Goal: Task Accomplishment & Management: Manage account settings

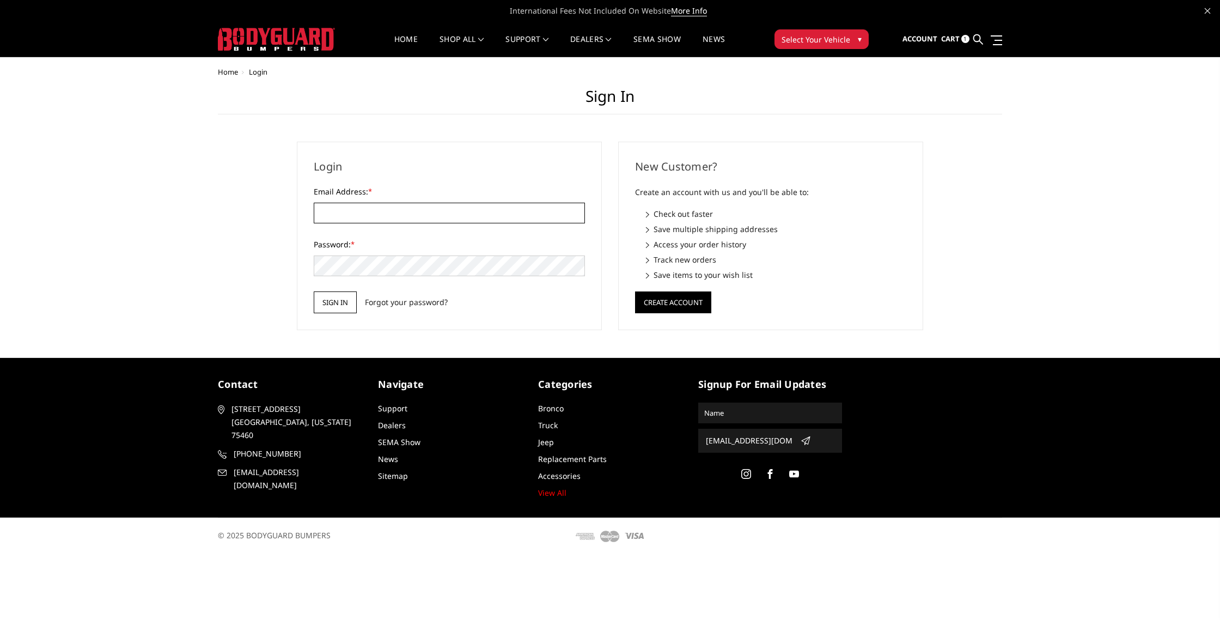
type input "LEVELUPCUSTOMSTX@GMAIL.COM"
click at [334, 303] on input "Sign in" at bounding box center [335, 302] width 43 height 22
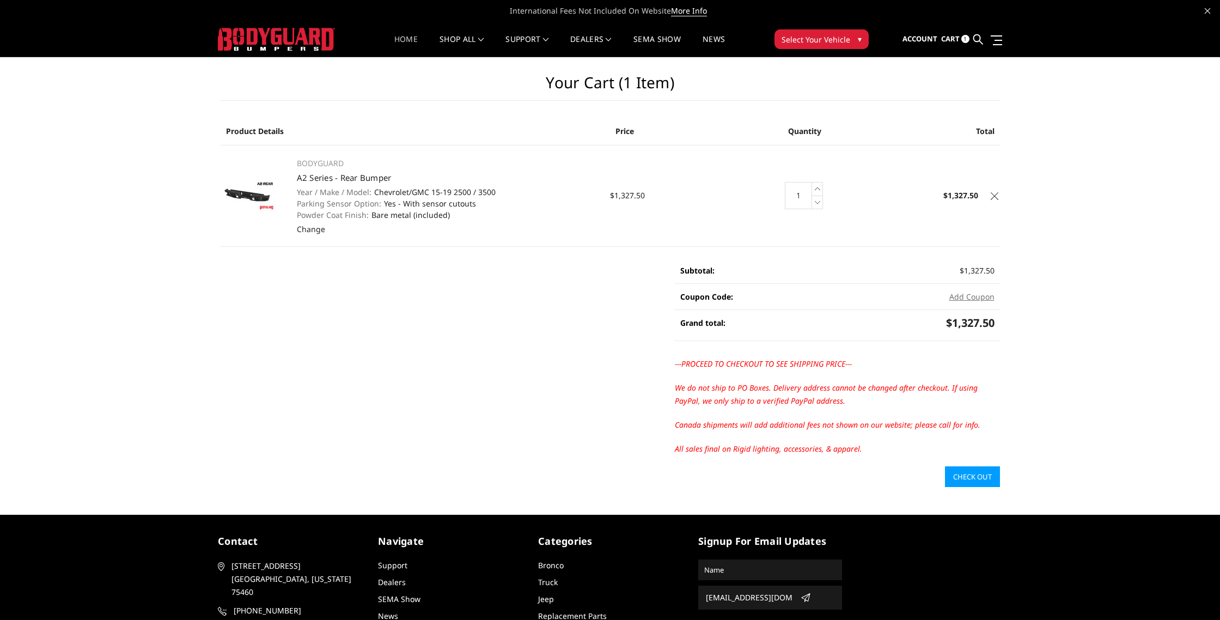
click at [410, 40] on link "Home" at bounding box center [405, 45] width 23 height 21
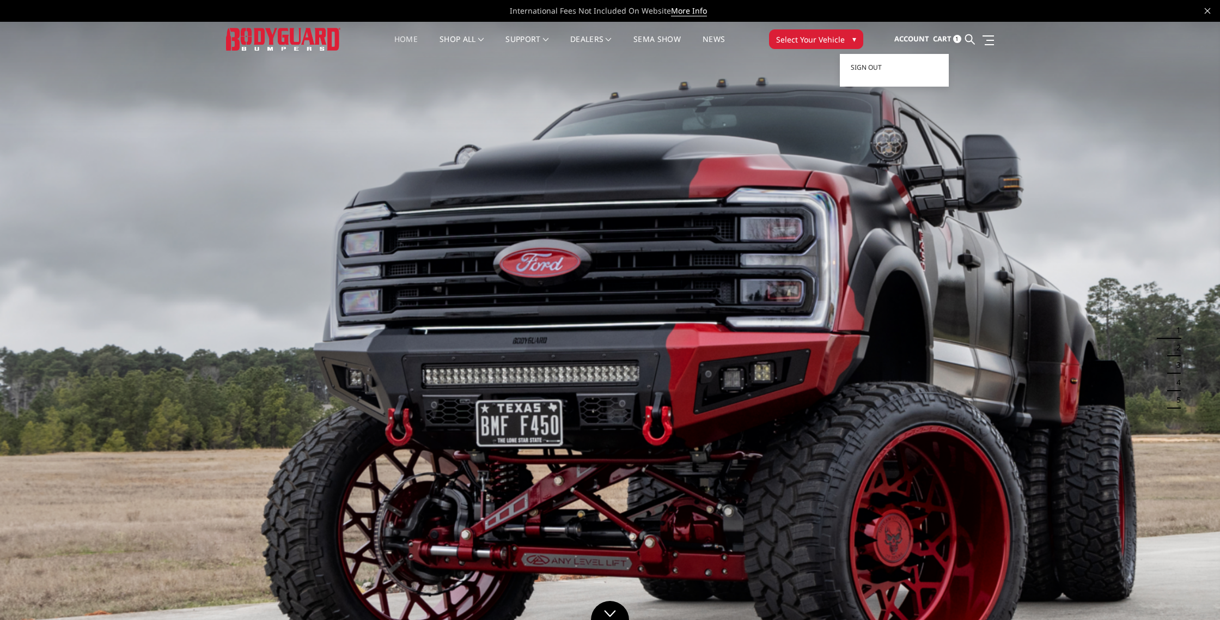
click at [916, 37] on span "Account" at bounding box center [911, 39] width 35 height 10
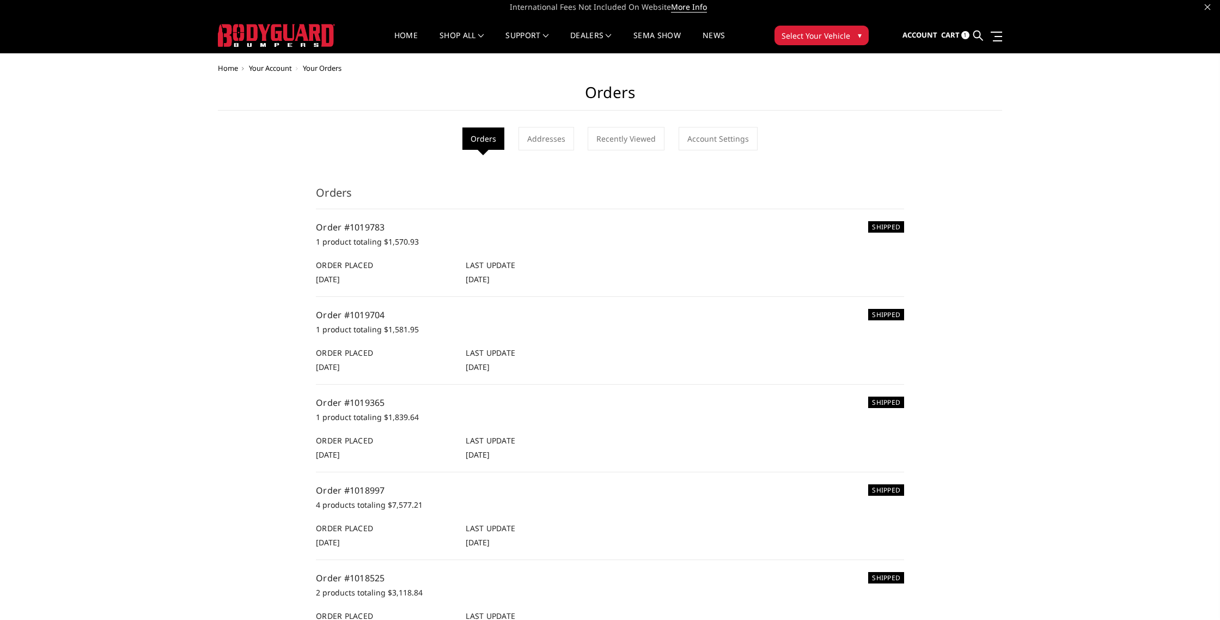
scroll to position [1, 0]
